Goal: Task Accomplishment & Management: Manage account settings

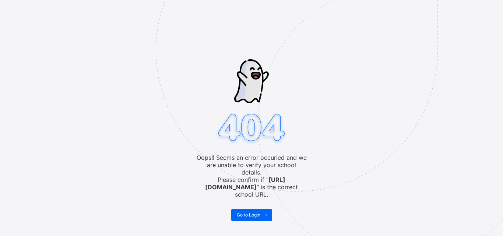
click at [243, 212] on span "Go to Login" at bounding box center [249, 215] width 24 height 6
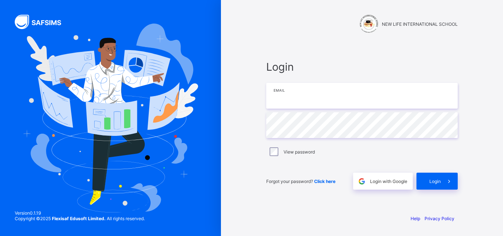
click at [275, 99] on input "email" at bounding box center [361, 96] width 191 height 26
type input "**********"
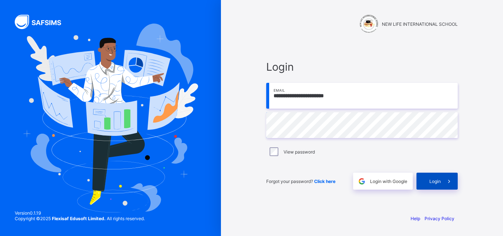
click at [445, 178] on icon at bounding box center [449, 181] width 8 height 7
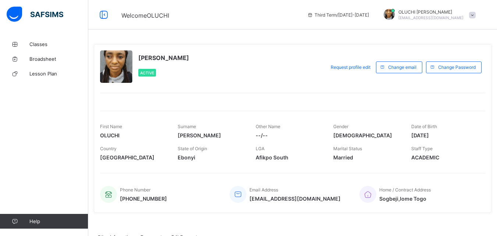
click at [228, 97] on div at bounding box center [292, 97] width 385 height 9
click at [42, 47] on link "Classes" at bounding box center [44, 44] width 88 height 15
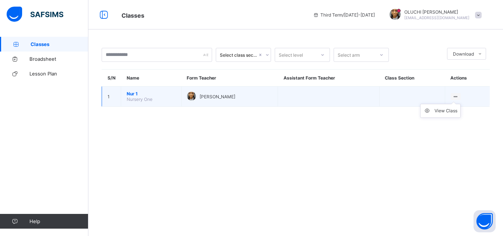
click at [453, 96] on icon at bounding box center [455, 97] width 6 height 6
click at [454, 108] on div "View Class" at bounding box center [445, 110] width 23 height 7
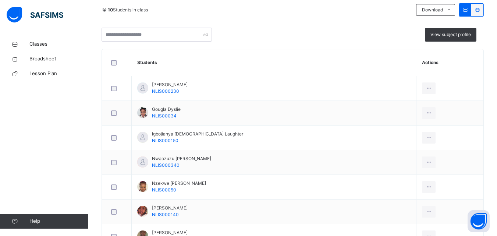
scroll to position [160, 0]
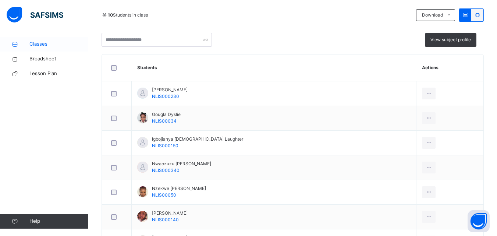
click at [35, 47] on span "Classes" at bounding box center [58, 43] width 59 height 7
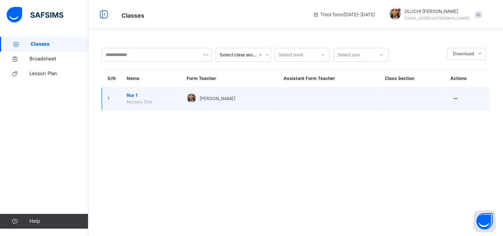
click at [135, 98] on span "Nur 1" at bounding box center [151, 95] width 49 height 7
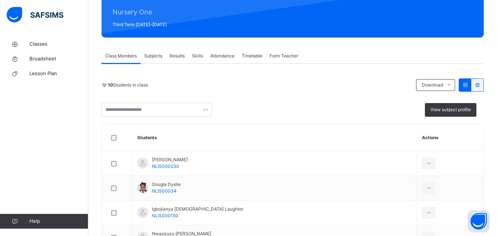
scroll to position [88, 0]
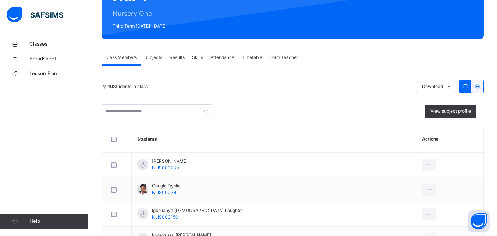
click at [156, 63] on div "Subjects" at bounding box center [153, 57] width 25 height 15
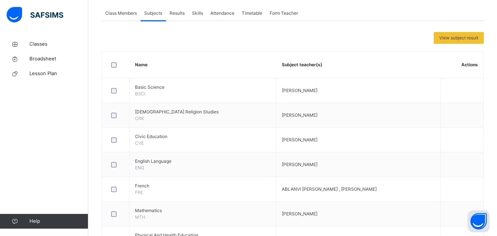
scroll to position [118, 0]
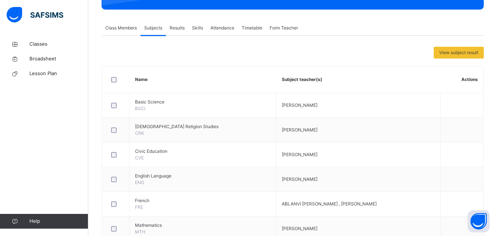
click at [181, 35] on div "Results" at bounding box center [177, 28] width 22 height 15
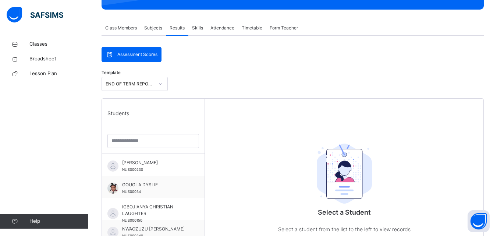
click at [223, 33] on div "Attendance" at bounding box center [222, 28] width 31 height 15
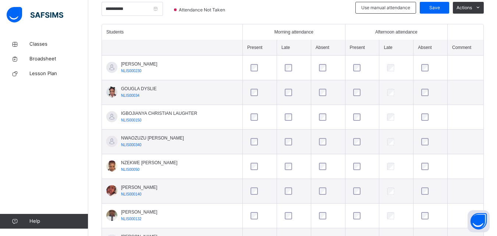
scroll to position [191, 0]
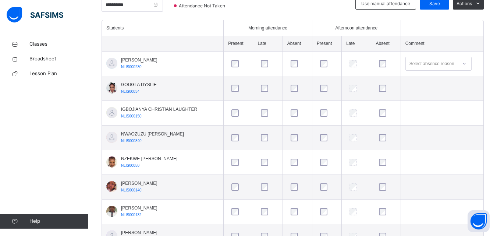
click at [291, 112] on div at bounding box center [297, 112] width 17 height 7
click at [297, 117] on div at bounding box center [297, 112] width 20 height 15
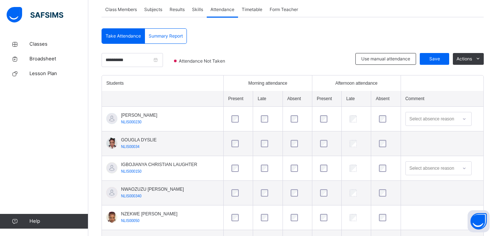
scroll to position [133, 0]
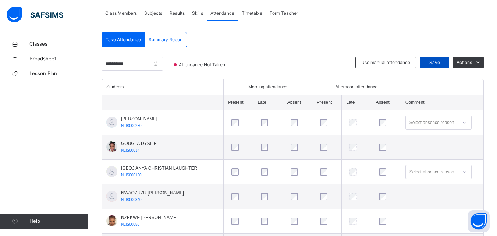
click at [440, 60] on span "Save" at bounding box center [435, 62] width 18 height 7
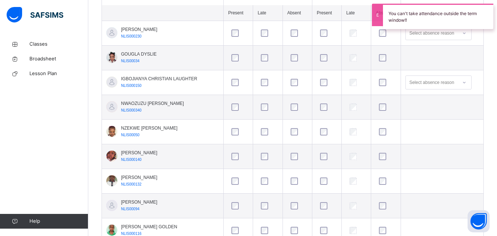
scroll to position [223, 0]
click at [491, 176] on div "Back / Nur 1 . Nur 1 Nursery One Third Term 2024-2025 Class Members Subjects Re…" at bounding box center [292, 50] width 409 height 473
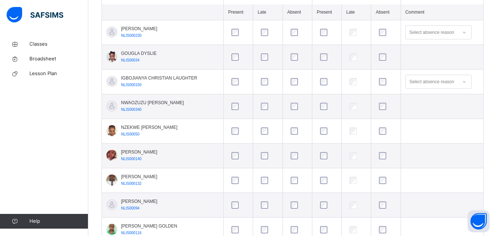
scroll to position [84, 0]
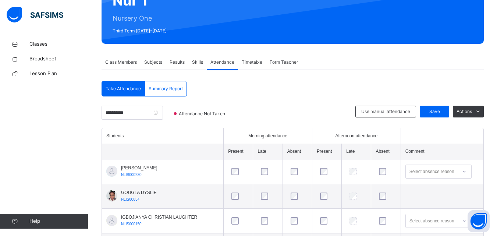
click at [153, 65] on span "Subjects" at bounding box center [153, 62] width 18 height 7
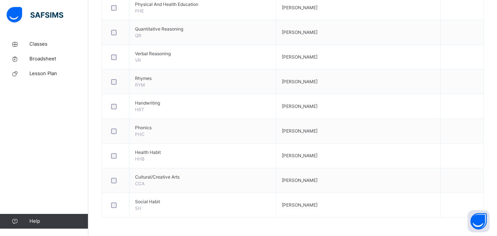
scroll to position [157, 0]
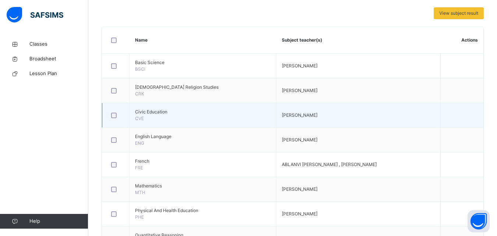
click at [475, 123] on td at bounding box center [462, 115] width 43 height 25
click at [460, 114] on td at bounding box center [462, 115] width 43 height 25
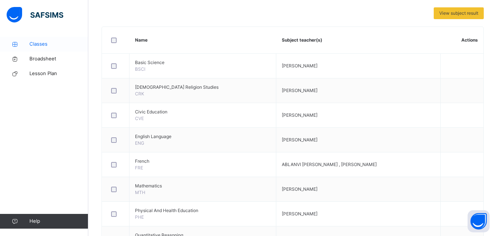
click at [29, 43] on icon at bounding box center [14, 45] width 29 height 6
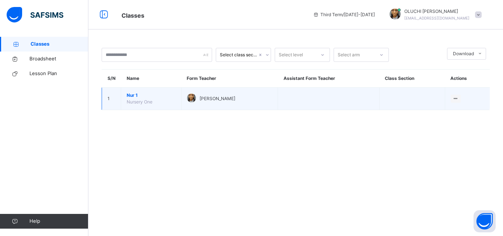
click at [131, 95] on span "Nur 1" at bounding box center [151, 95] width 49 height 7
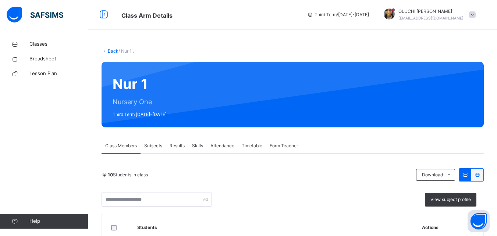
click at [218, 151] on div "Attendance" at bounding box center [222, 145] width 31 height 15
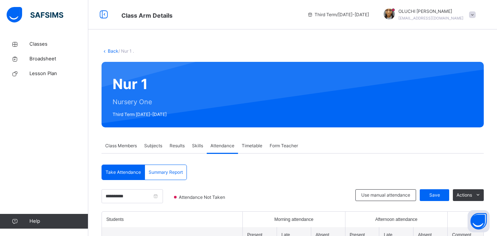
click at [219, 151] on div "Attendance" at bounding box center [222, 145] width 31 height 15
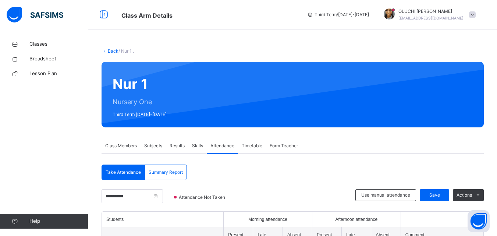
drag, startPoint x: 502, startPoint y: 45, endPoint x: 361, endPoint y: 25, distance: 142.7
click at [361, 25] on div "Third Term / 2024-2025" at bounding box center [338, 14] width 69 height 29
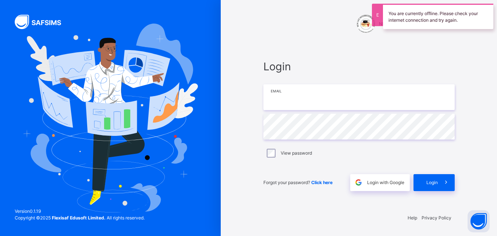
type input "**********"
